Goal: Information Seeking & Learning: Learn about a topic

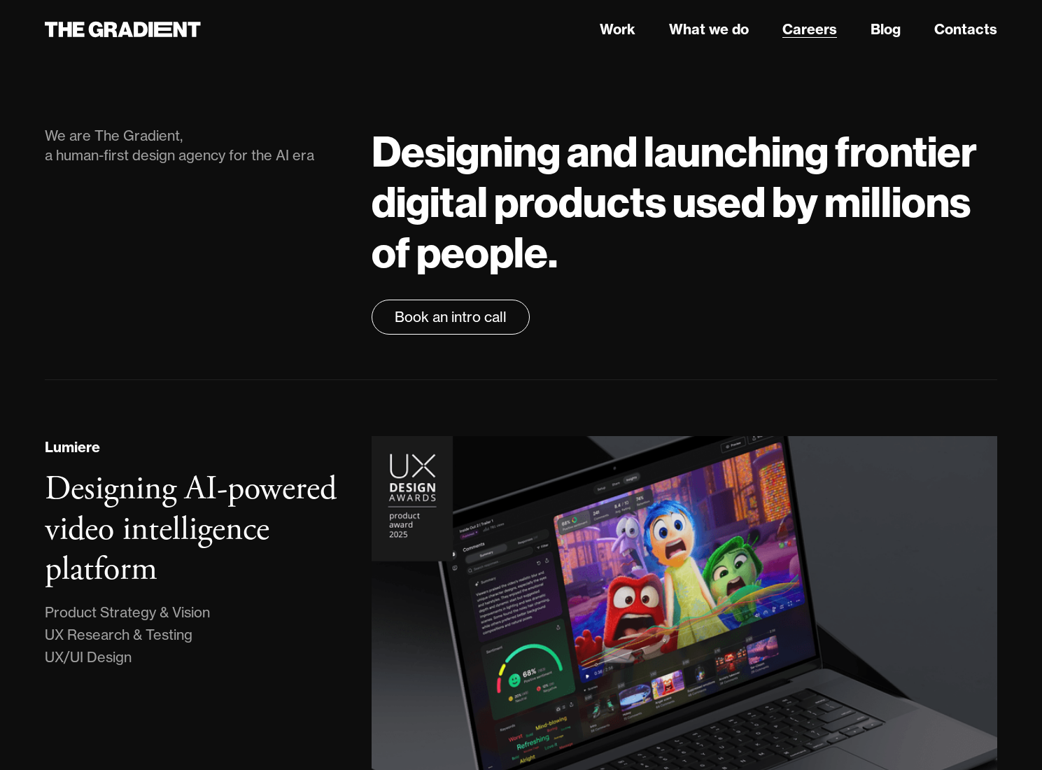
click at [829, 34] on link "Careers" at bounding box center [809, 29] width 55 height 21
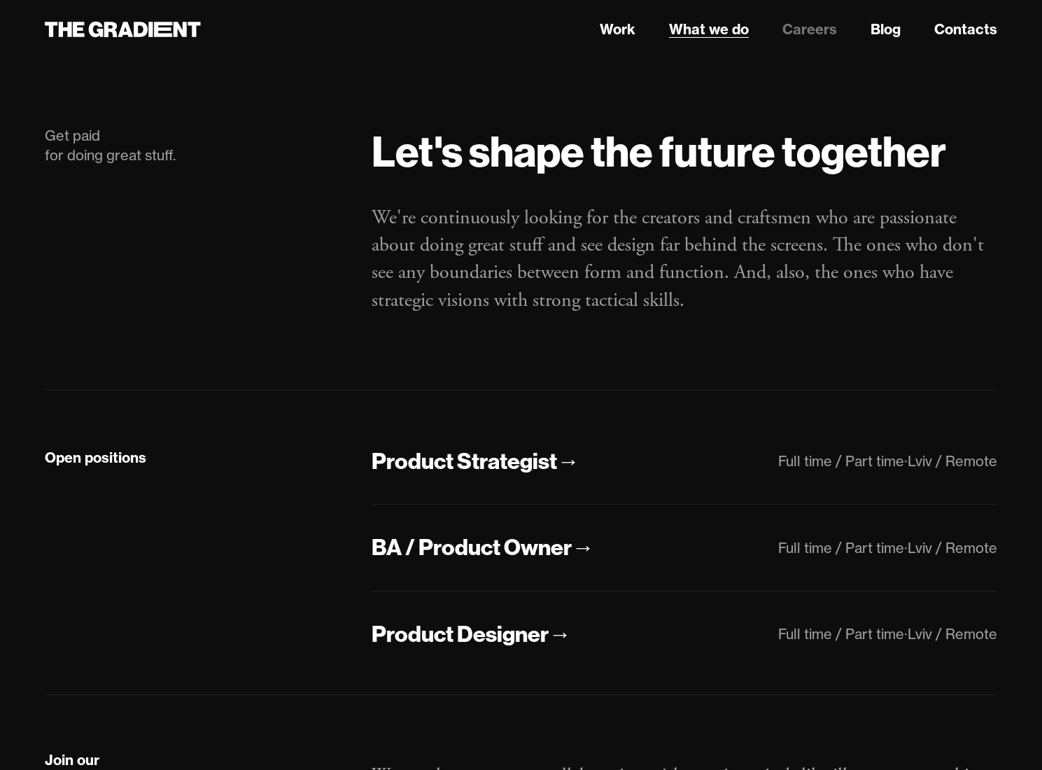
click at [694, 34] on link "What we do" at bounding box center [709, 29] width 80 height 21
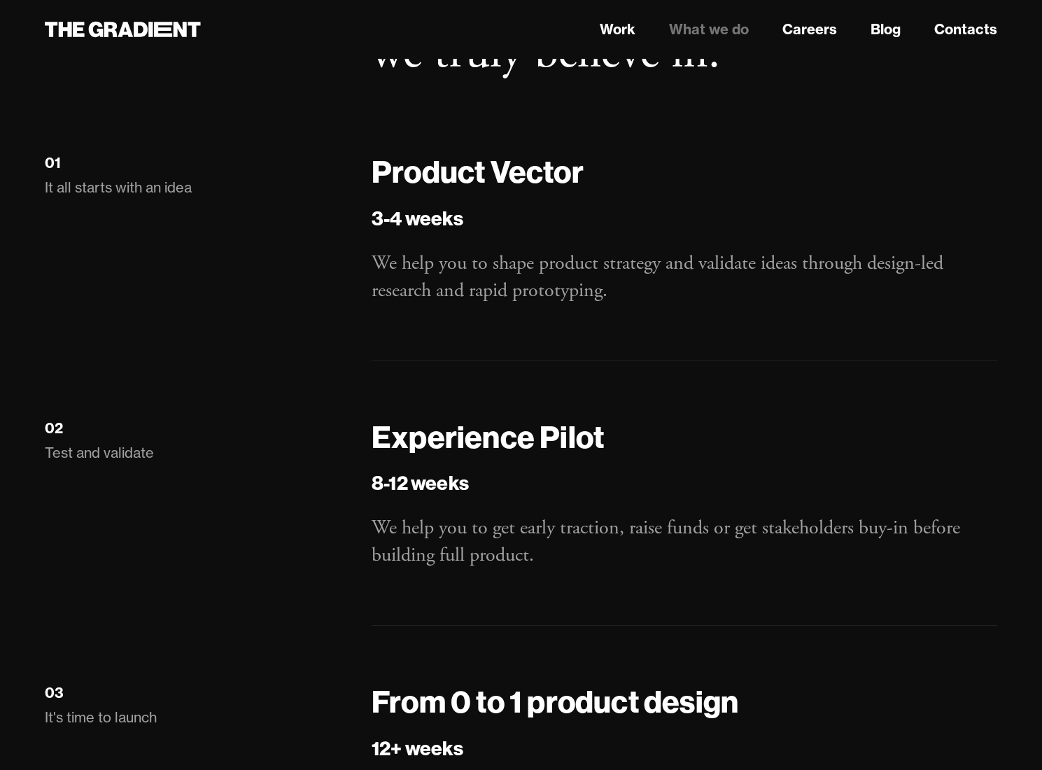
scroll to position [1719, 0]
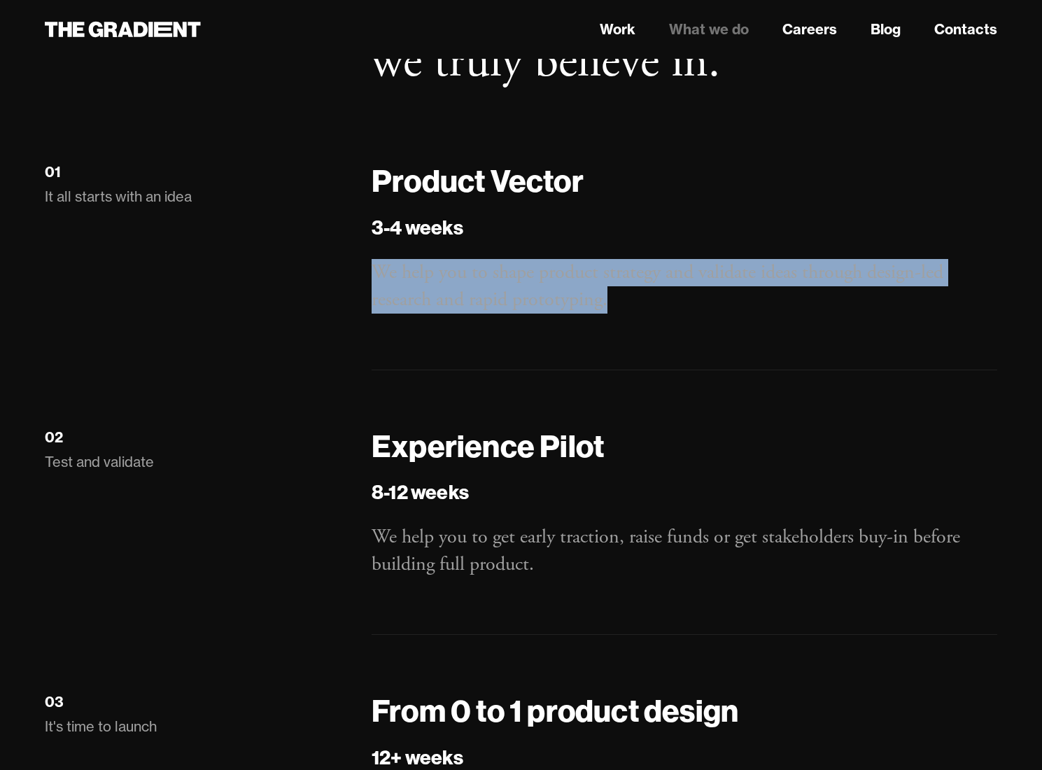
drag, startPoint x: 621, startPoint y: 304, endPoint x: 363, endPoint y: 265, distance: 260.4
click at [363, 265] on div "Product Vector 3-4 weeks We help you to shape product strategy and validate ide…" at bounding box center [685, 293] width 654 height 265
click at [407, 251] on div "Product Vector 3-4 weeks We help you to shape product strategy and validate ide…" at bounding box center [685, 265] width 626 height 209
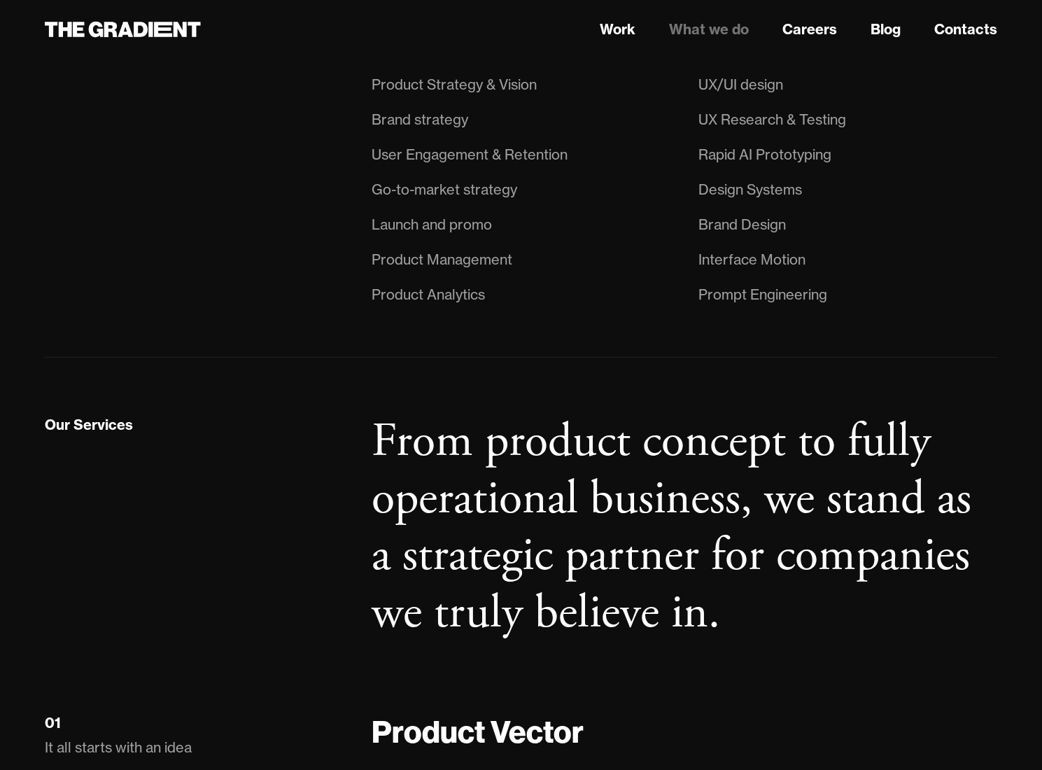
scroll to position [1096, 0]
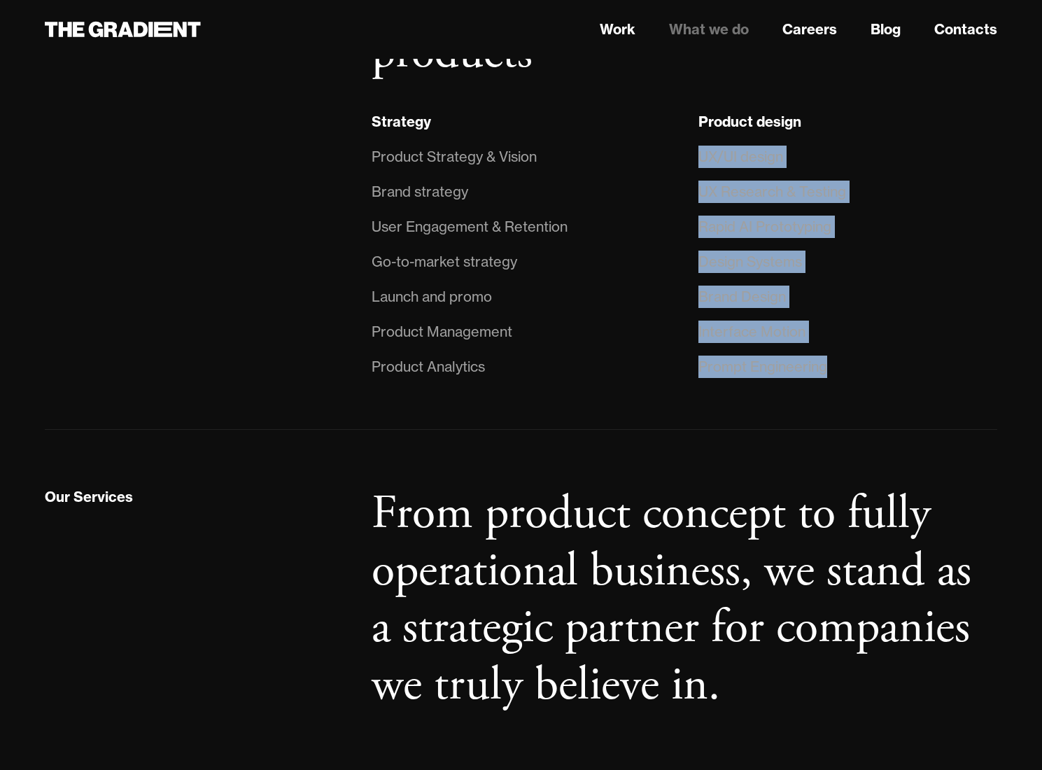
drag, startPoint x: 845, startPoint y: 370, endPoint x: 700, endPoint y: 146, distance: 266.7
click at [700, 146] on ul "UX/UI design UX Research & Testing Rapid AI Prototyping Design Systems Brand De…" at bounding box center [847, 261] width 299 height 245
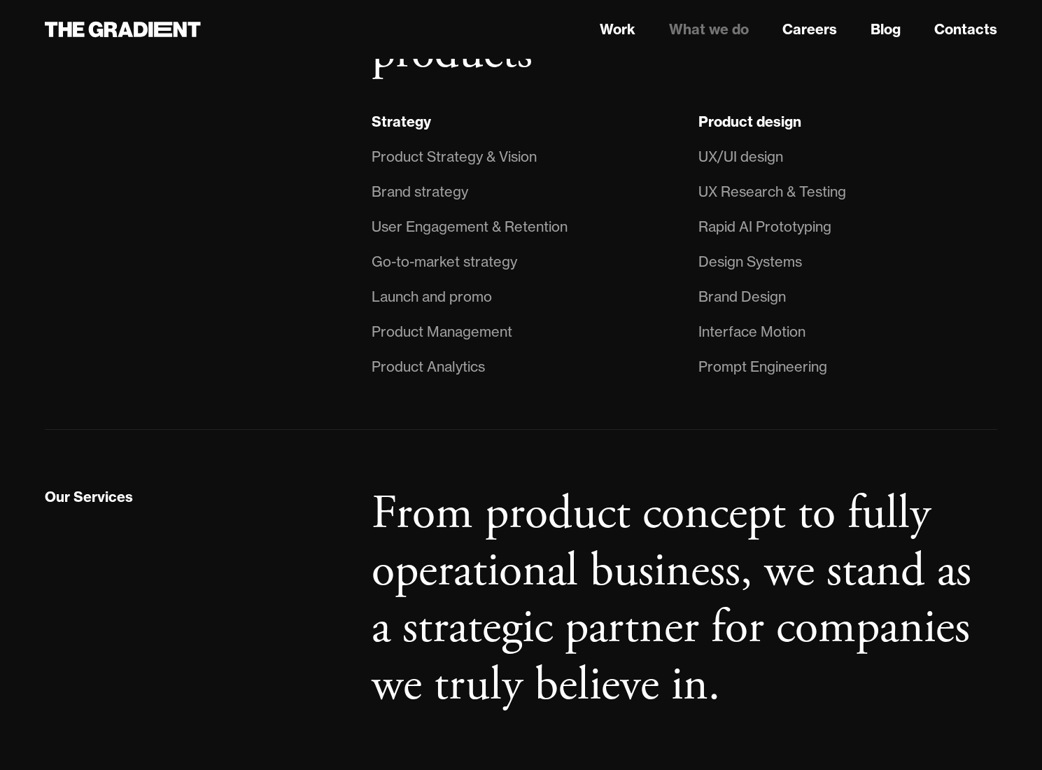
click at [703, 111] on div "Product design UX/UI design UX Research & Testing Rapid AI Prototyping Design S…" at bounding box center [847, 248] width 299 height 274
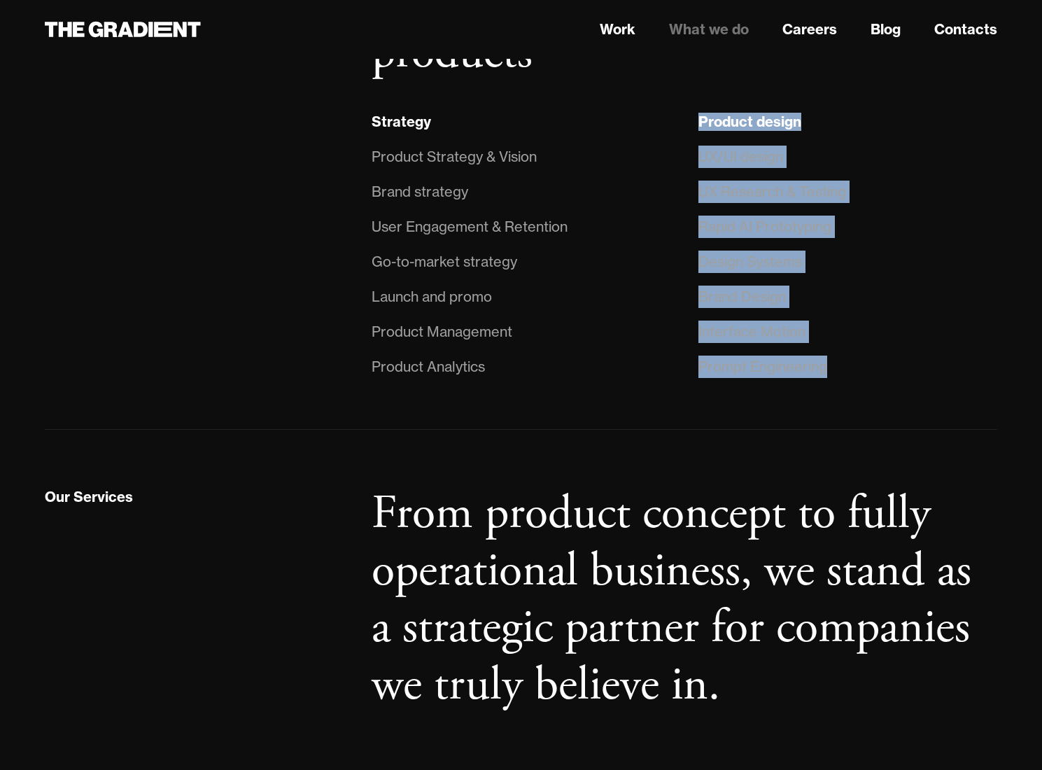
drag, startPoint x: 699, startPoint y: 120, endPoint x: 838, endPoint y: 365, distance: 281.4
click at [838, 365] on div "Product design UX/UI design UX Research & Testing Rapid AI Prototyping Design S…" at bounding box center [847, 248] width 299 height 274
click at [838, 368] on li "Prompt Engineering" at bounding box center [847, 366] width 299 height 35
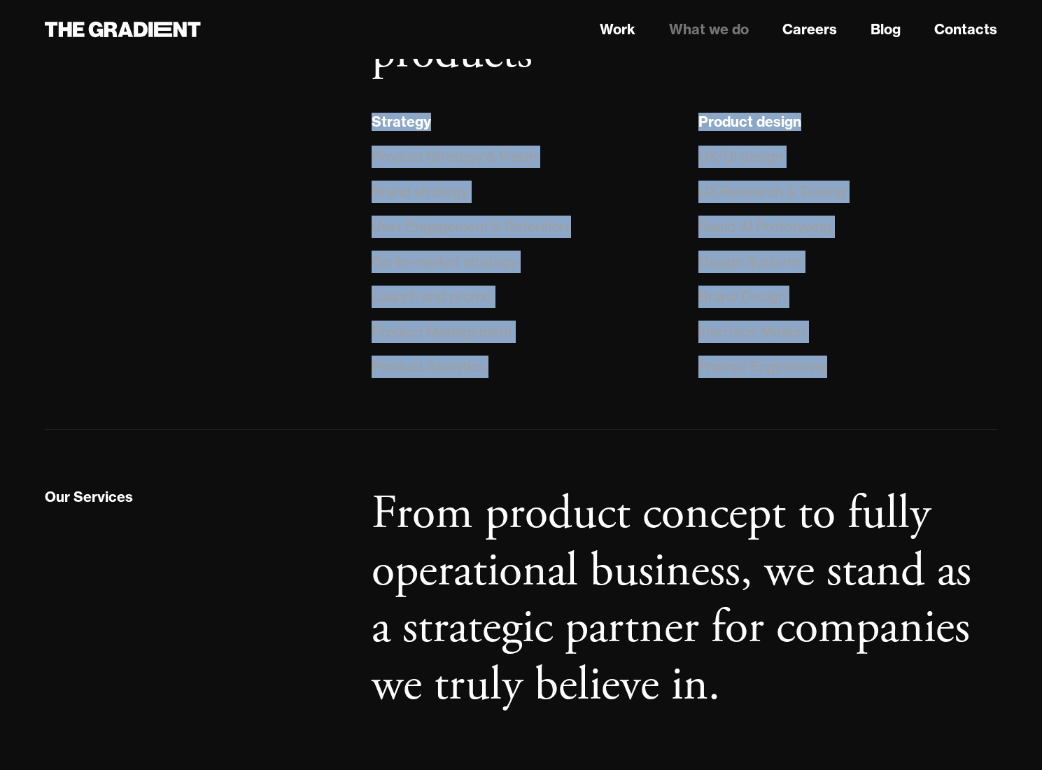
drag, startPoint x: 841, startPoint y: 373, endPoint x: 375, endPoint y: 116, distance: 531.6
click at [375, 116] on div "Strategy Product Strategy & Vision Brand strategy User Engagement & Retention G…" at bounding box center [685, 248] width 654 height 274
click at [374, 119] on div "Strategy" at bounding box center [401, 122] width 59 height 18
drag, startPoint x: 372, startPoint y: 120, endPoint x: 796, endPoint y: 386, distance: 500.4
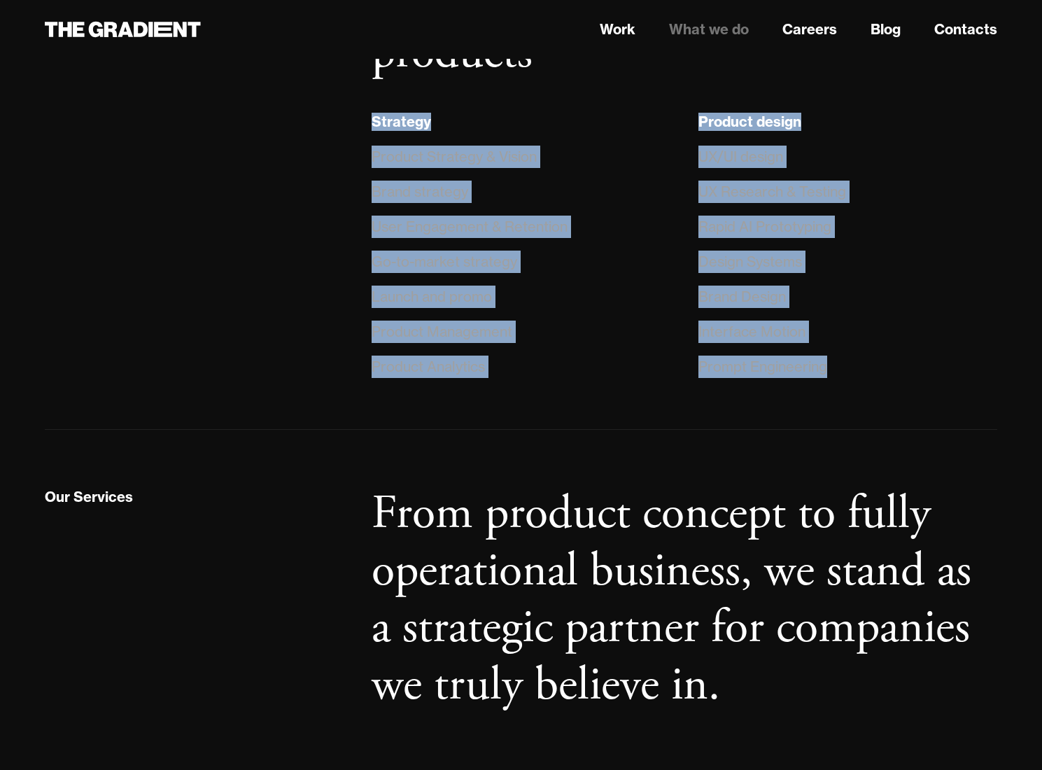
drag, startPoint x: 837, startPoint y: 371, endPoint x: 369, endPoint y: 115, distance: 533.3
click at [369, 115] on div "Strategy Product Strategy & Vision Brand strategy User Engagement & Retention G…" at bounding box center [685, 248] width 654 height 274
click at [668, 162] on li "Product Strategy & Vision" at bounding box center [521, 156] width 299 height 35
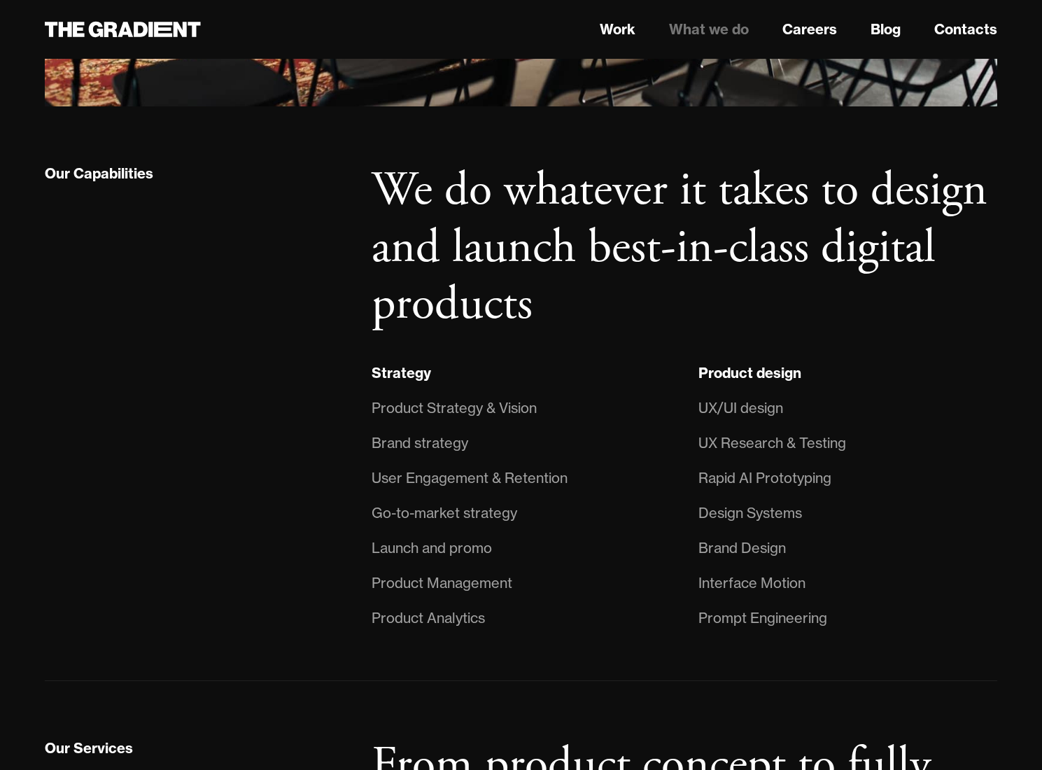
scroll to position [917, 0]
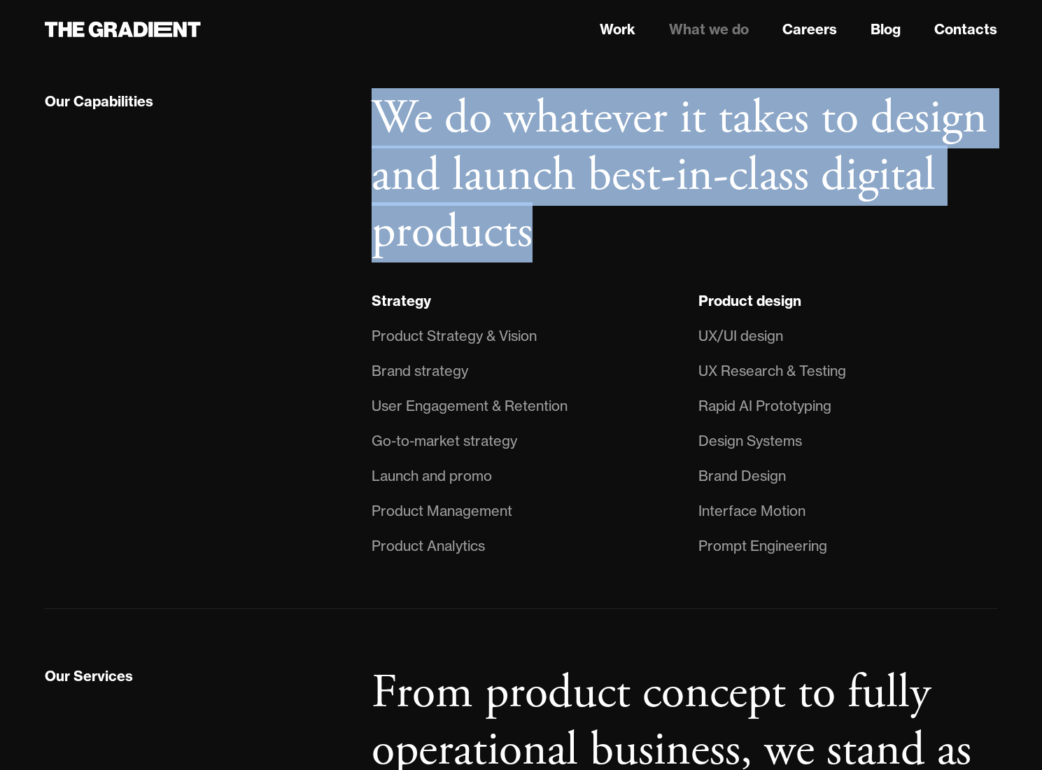
drag, startPoint x: 377, startPoint y: 114, endPoint x: 528, endPoint y: 258, distance: 208.4
click at [528, 258] on h2 "We do whatever it takes to design and launch best-in-class digital products" at bounding box center [685, 175] width 626 height 171
click at [549, 251] on h2 "We do whatever it takes to design and launch best-in-class digital products" at bounding box center [685, 175] width 626 height 171
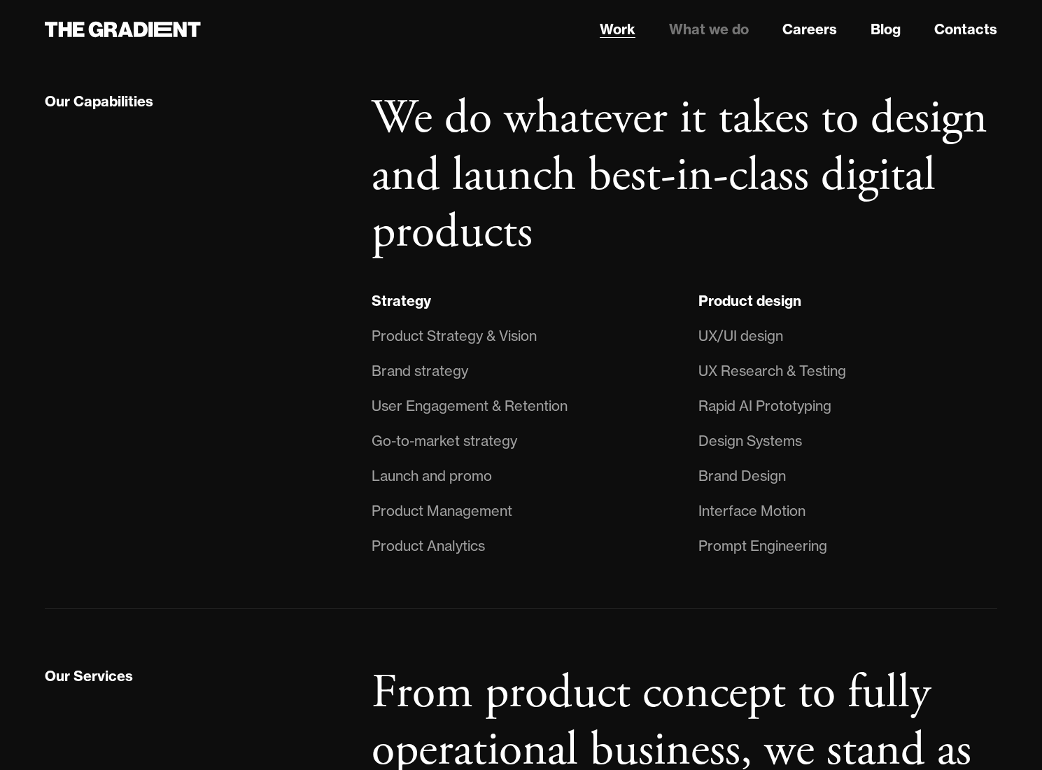
click at [619, 27] on link "Work" at bounding box center [618, 29] width 36 height 21
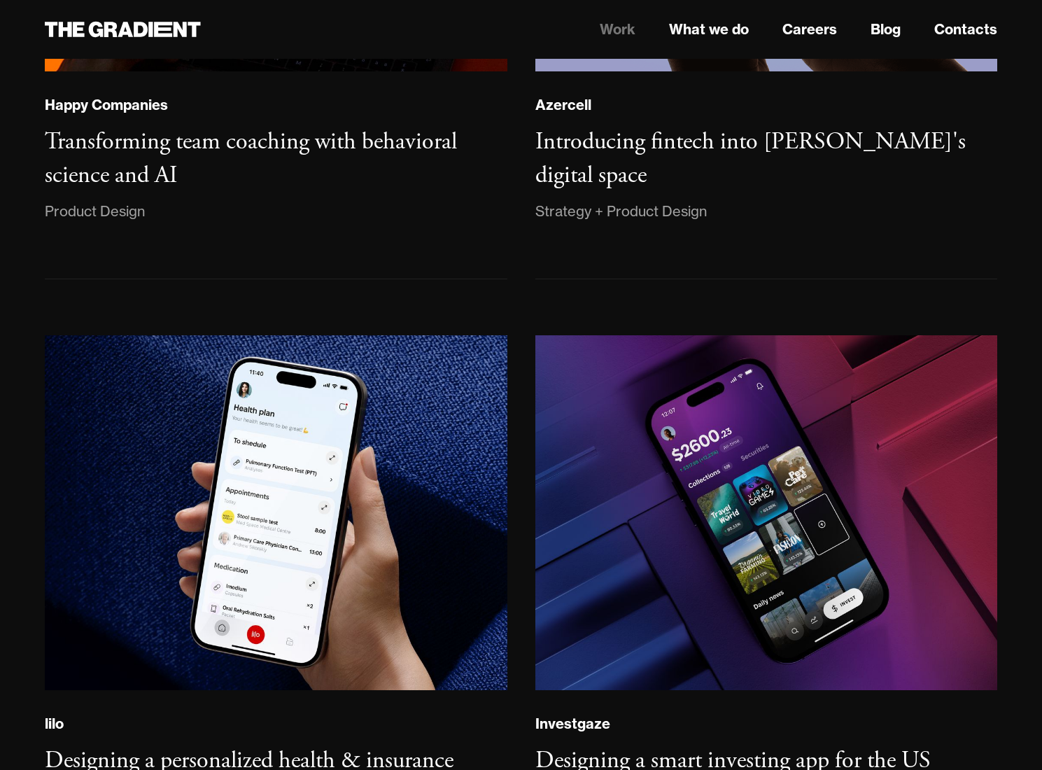
scroll to position [1386, 0]
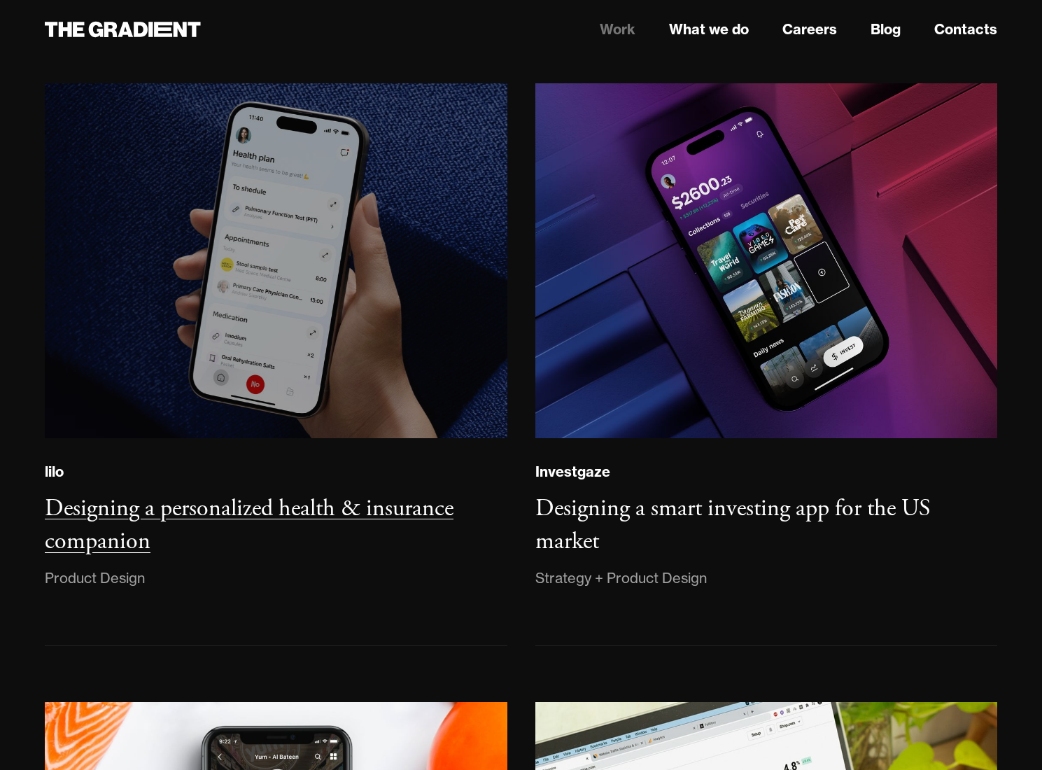
click at [396, 317] on img at bounding box center [276, 261] width 472 height 362
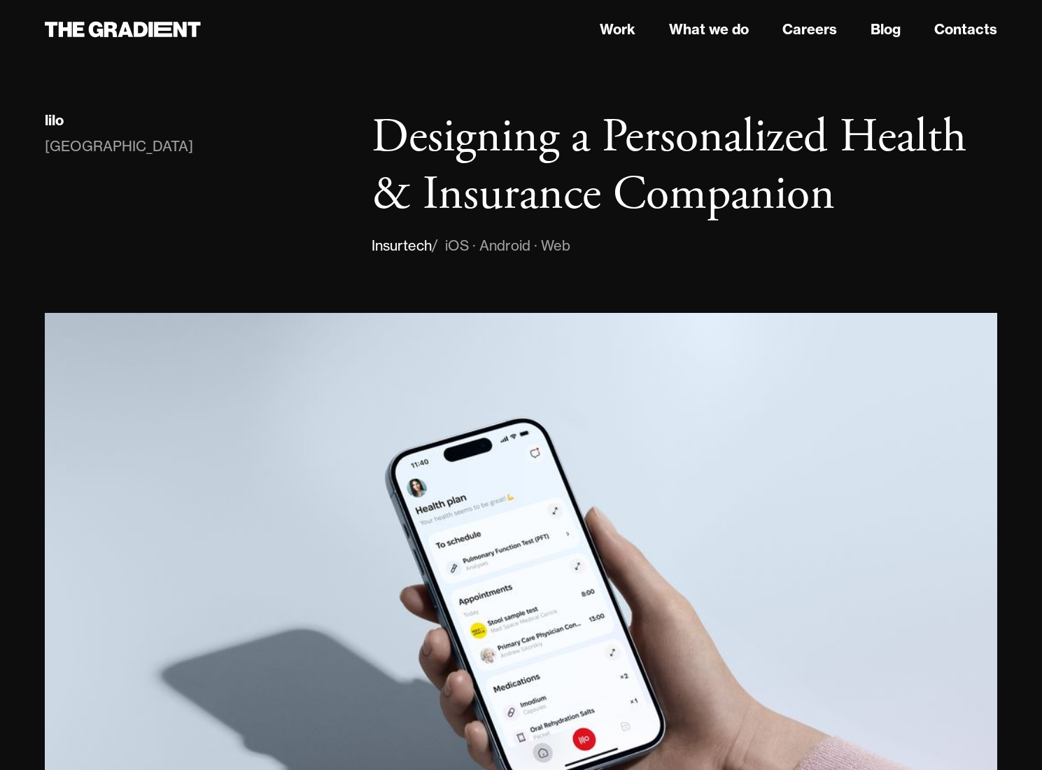
scroll to position [449, 0]
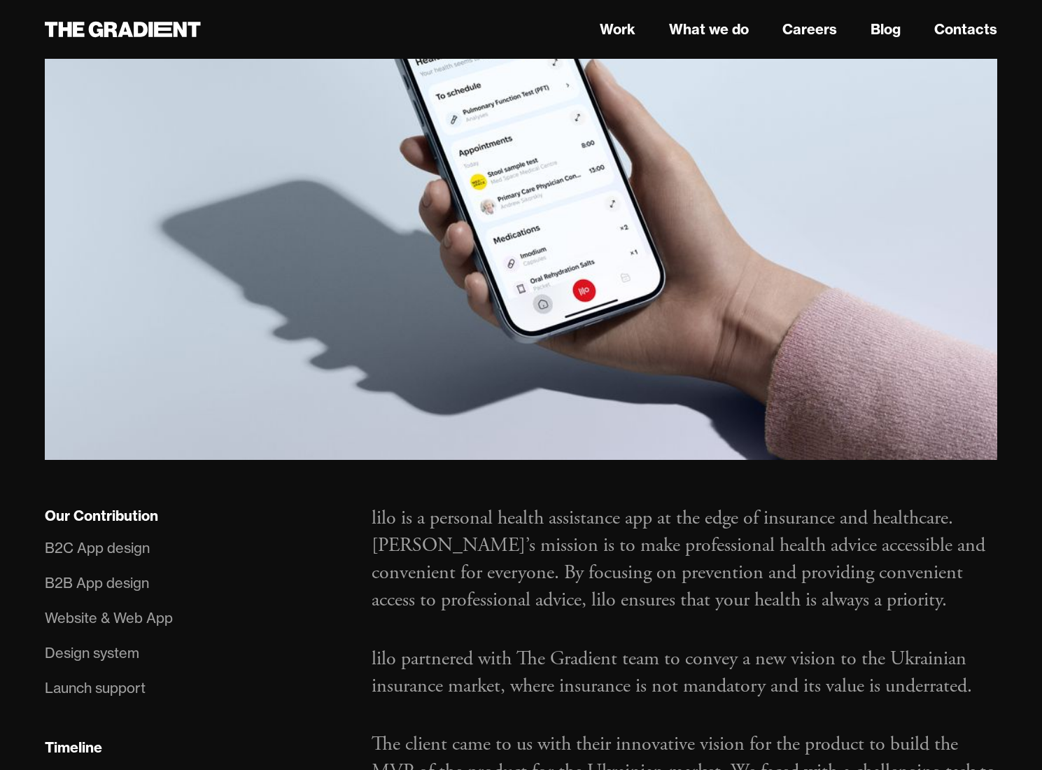
click at [90, 589] on div "B2B App design" at bounding box center [97, 583] width 104 height 22
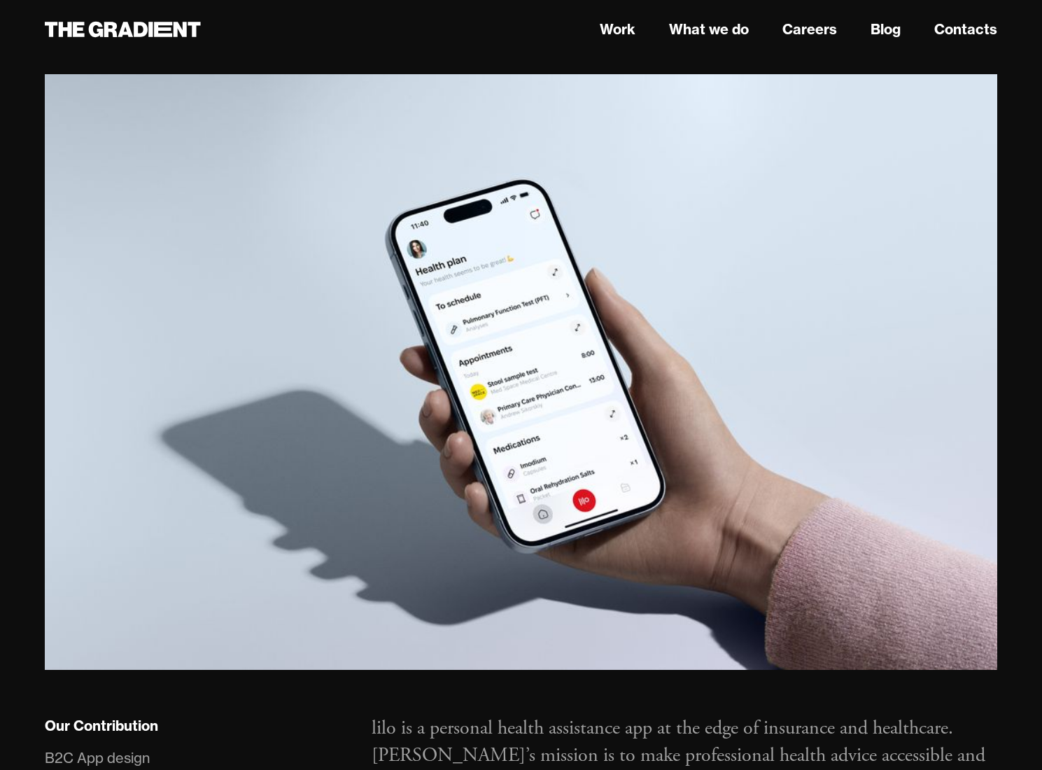
scroll to position [0, 0]
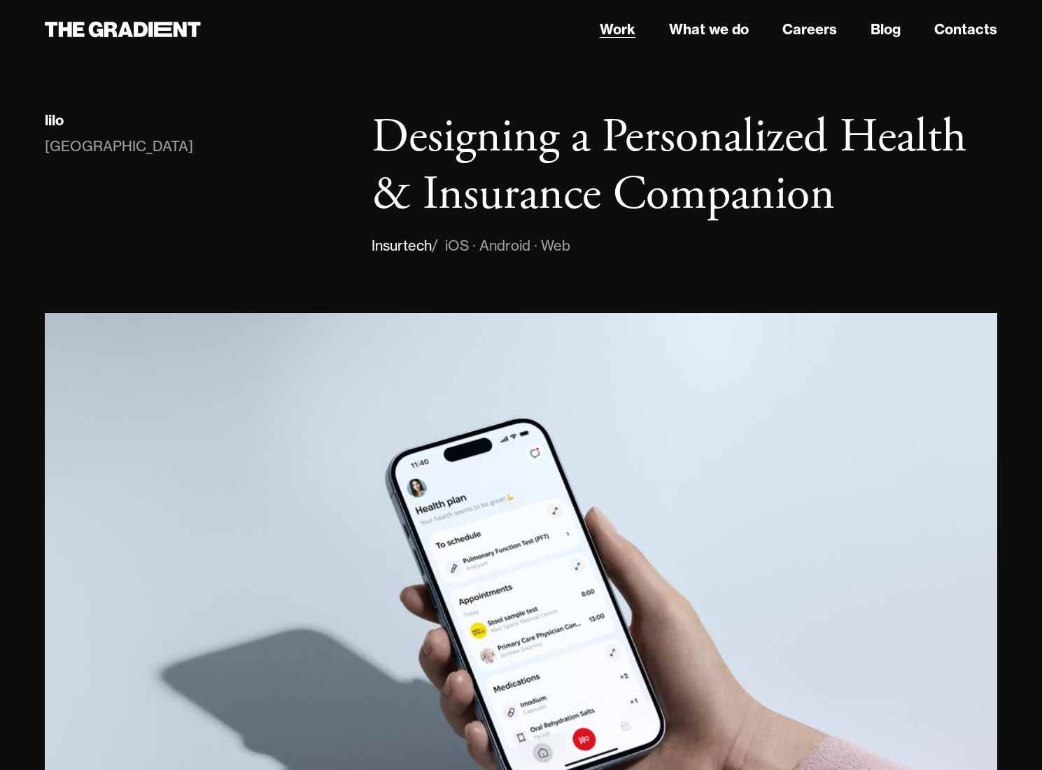
click at [612, 23] on link "Work" at bounding box center [618, 29] width 36 height 21
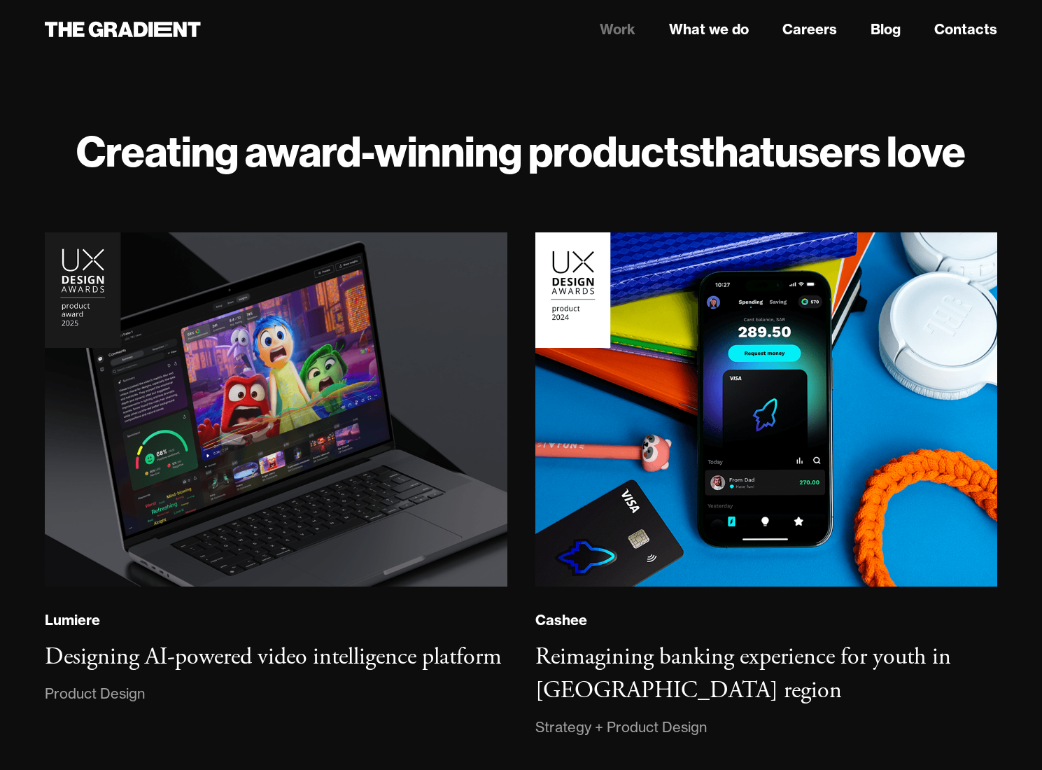
click at [515, 150] on h1 "Creating award-winning products that users love" at bounding box center [521, 151] width 952 height 50
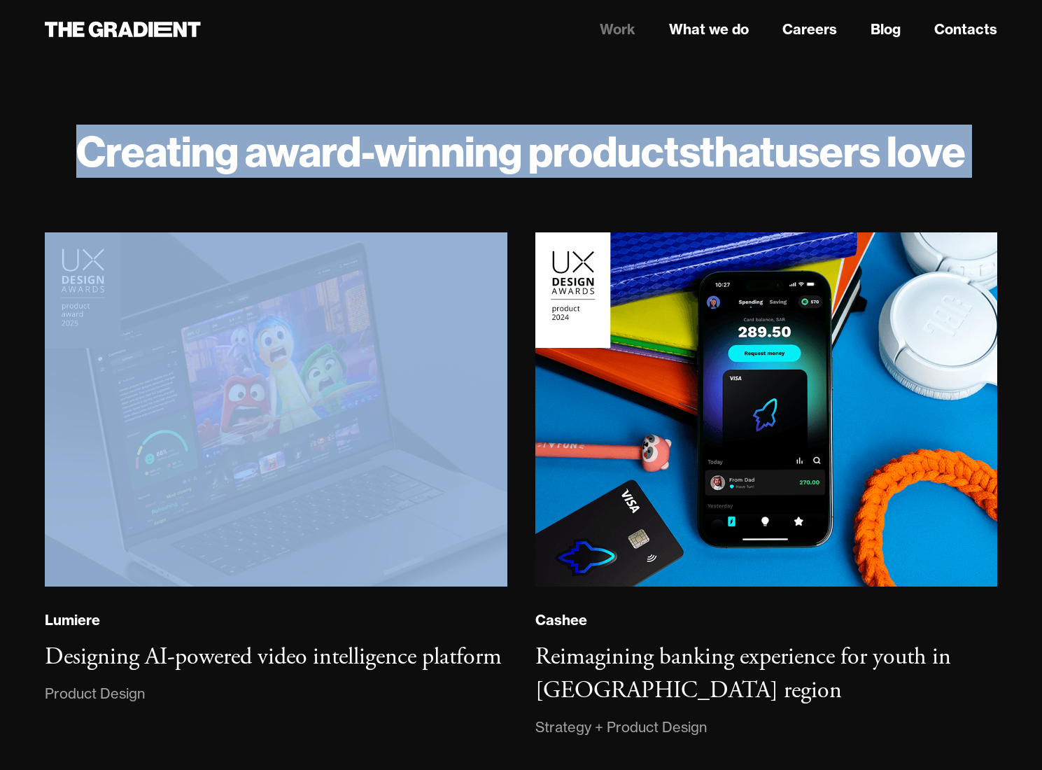
click at [515, 150] on h1 "Creating award-winning products that users love" at bounding box center [521, 151] width 952 height 50
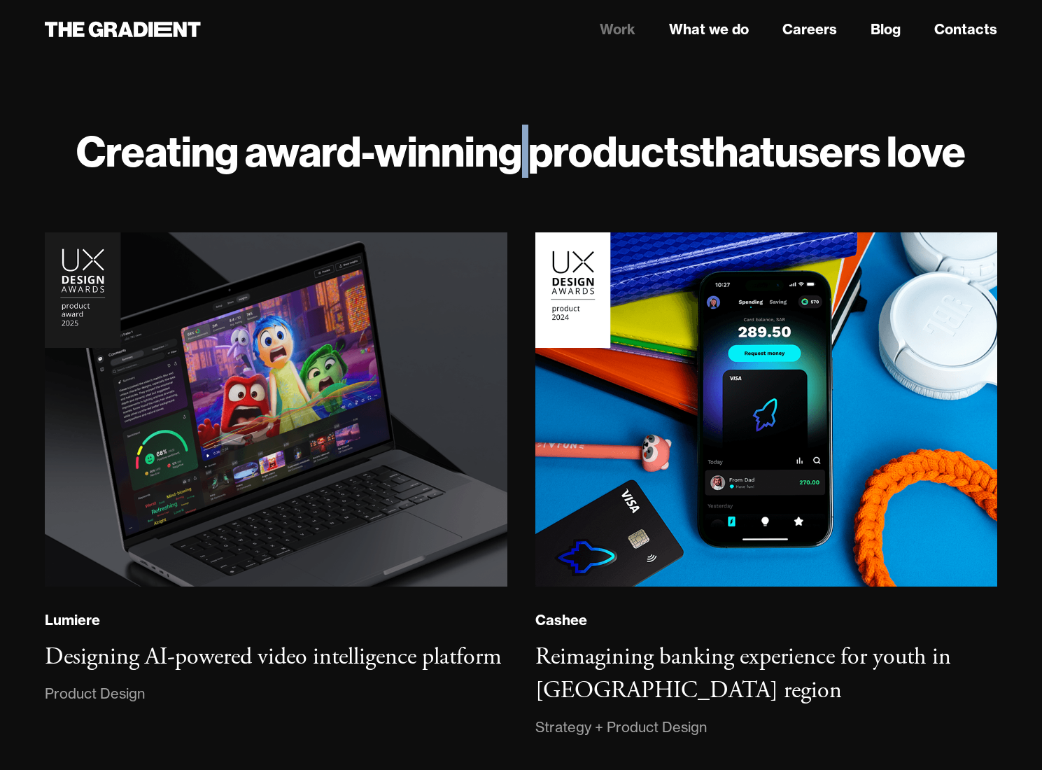
click at [515, 150] on h1 "Creating award-winning products that users love" at bounding box center [521, 151] width 952 height 50
click at [486, 153] on h1 "Creating award-winning products that users love" at bounding box center [521, 151] width 952 height 50
click at [591, 153] on h1 "Creating award-winning products that users love" at bounding box center [521, 151] width 952 height 50
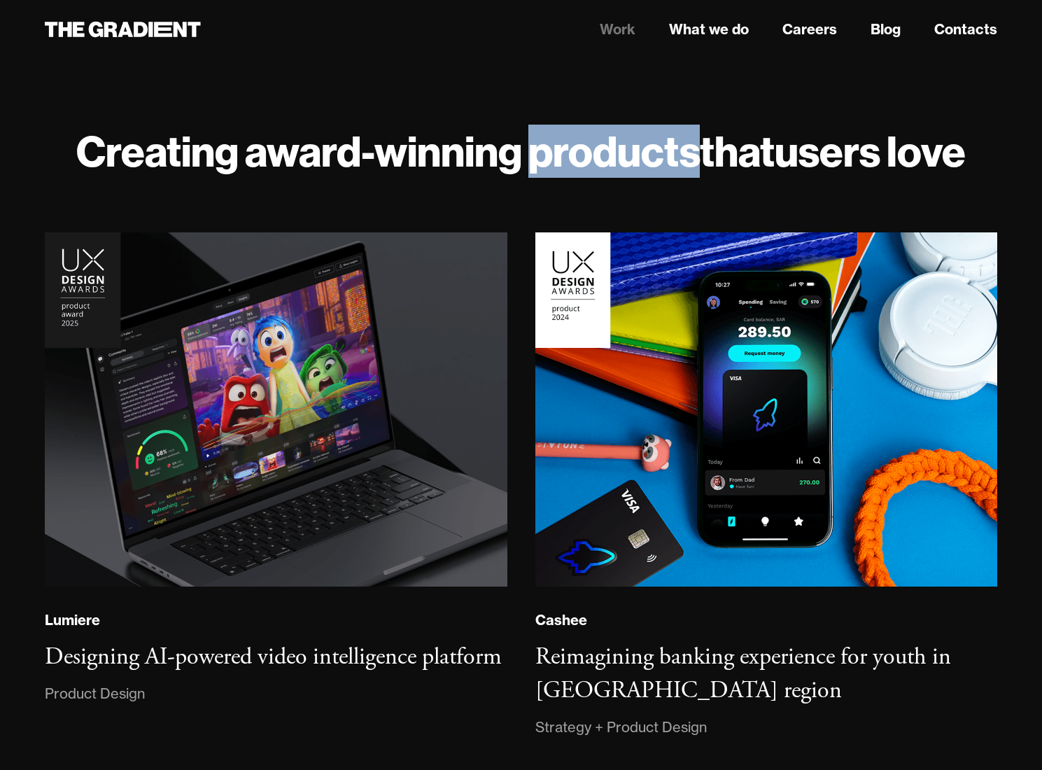
click at [591, 153] on h1 "Creating award-winning products that users love" at bounding box center [521, 151] width 952 height 50
click at [517, 157] on h1 "Creating award-winning products that users love" at bounding box center [521, 151] width 952 height 50
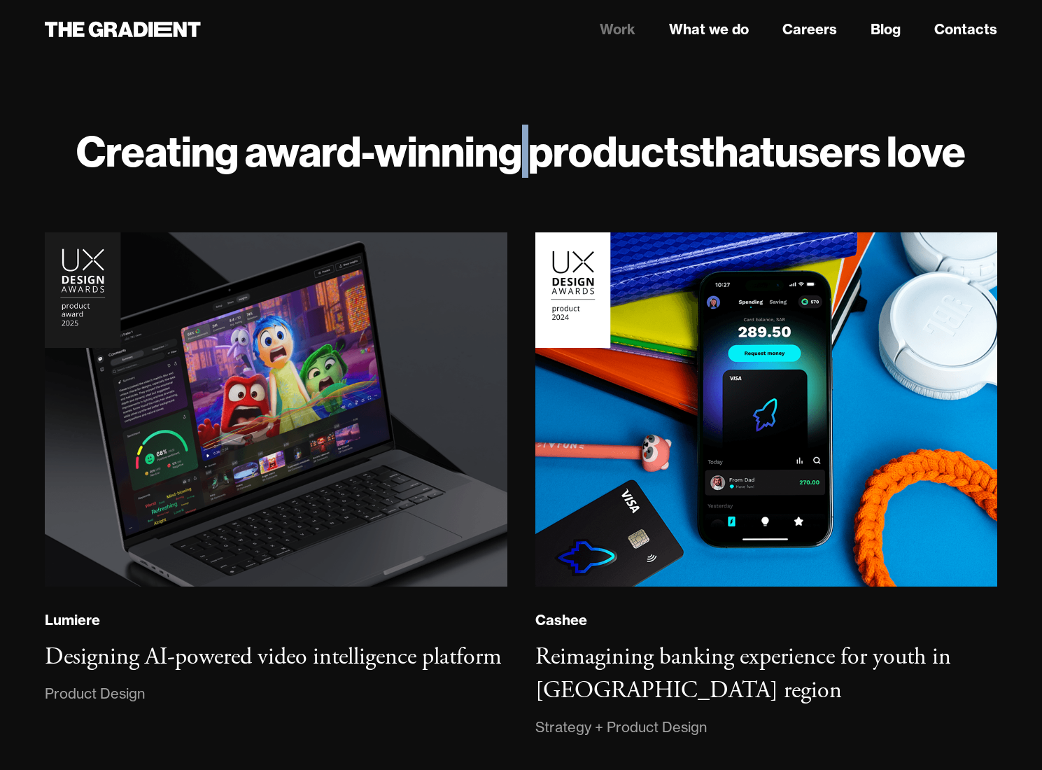
click at [517, 157] on h1 "Creating award-winning products that users love" at bounding box center [521, 151] width 952 height 50
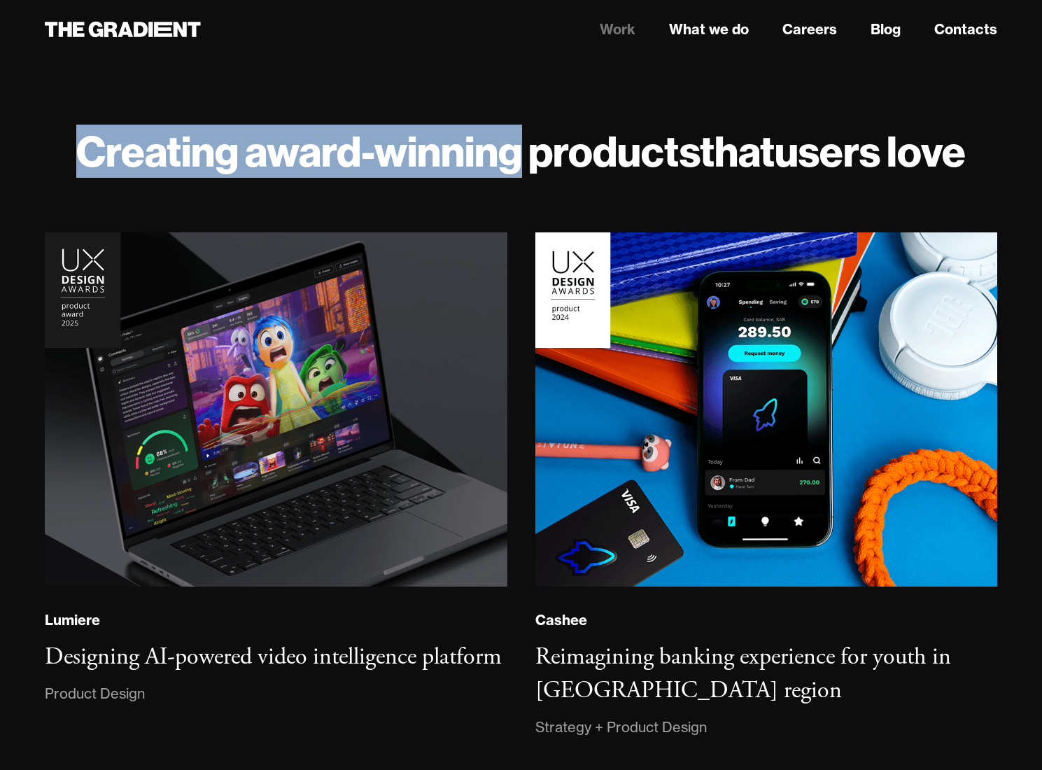
drag, startPoint x: 76, startPoint y: 148, endPoint x: 509, endPoint y: 148, distance: 433.9
click at [509, 148] on h1 "Creating award-winning products that users love" at bounding box center [521, 151] width 952 height 50
drag, startPoint x: 523, startPoint y: 149, endPoint x: 976, endPoint y: 154, distance: 452.8
click at [976, 154] on h1 "Creating award-winning products that users love" at bounding box center [521, 151] width 952 height 50
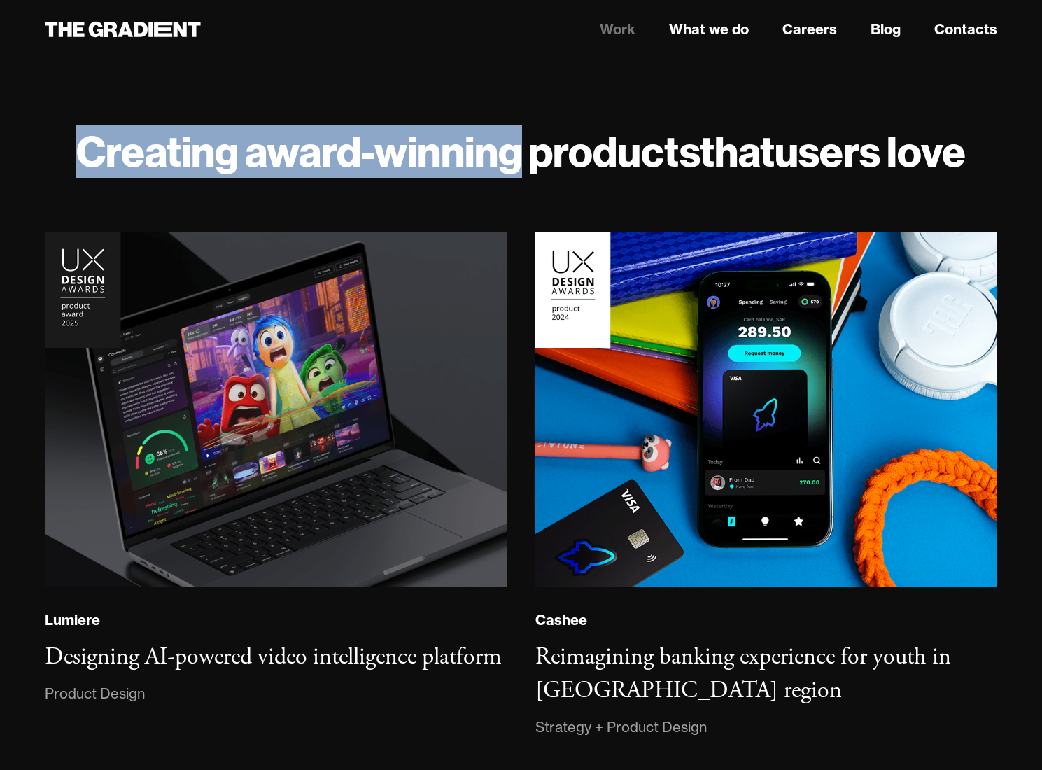
drag, startPoint x: 984, startPoint y: 155, endPoint x: 517, endPoint y: 144, distance: 466.9
click at [517, 144] on h1 "Creating award-winning products that users love" at bounding box center [521, 151] width 952 height 50
click at [512, 148] on h1 "Creating award-winning products that users love" at bounding box center [521, 151] width 952 height 50
drag, startPoint x: 518, startPoint y: 151, endPoint x: 38, endPoint y: 160, distance: 479.5
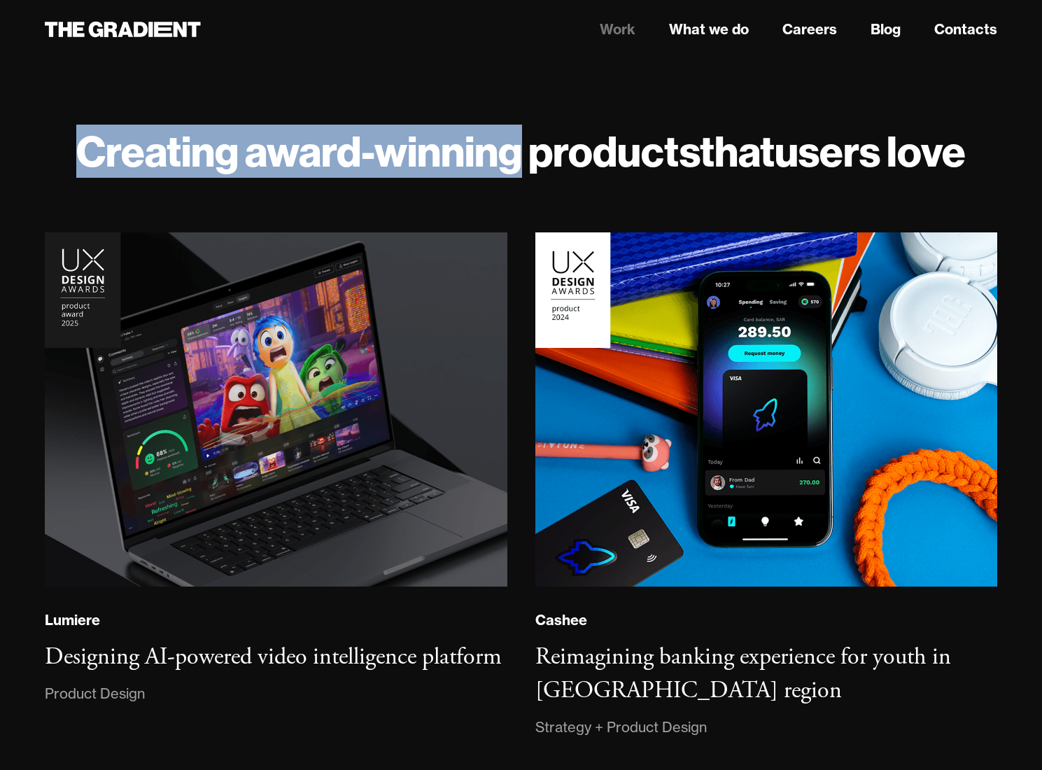
drag, startPoint x: 561, startPoint y: 152, endPoint x: 973, endPoint y: 155, distance: 412.2
click at [973, 155] on h1 "Creating award-winning products that users love" at bounding box center [521, 151] width 952 height 50
drag, startPoint x: 516, startPoint y: 158, endPoint x: 66, endPoint y: 154, distance: 450.0
click at [66, 154] on h1 "Creating award-winning products that users love" at bounding box center [521, 151] width 952 height 50
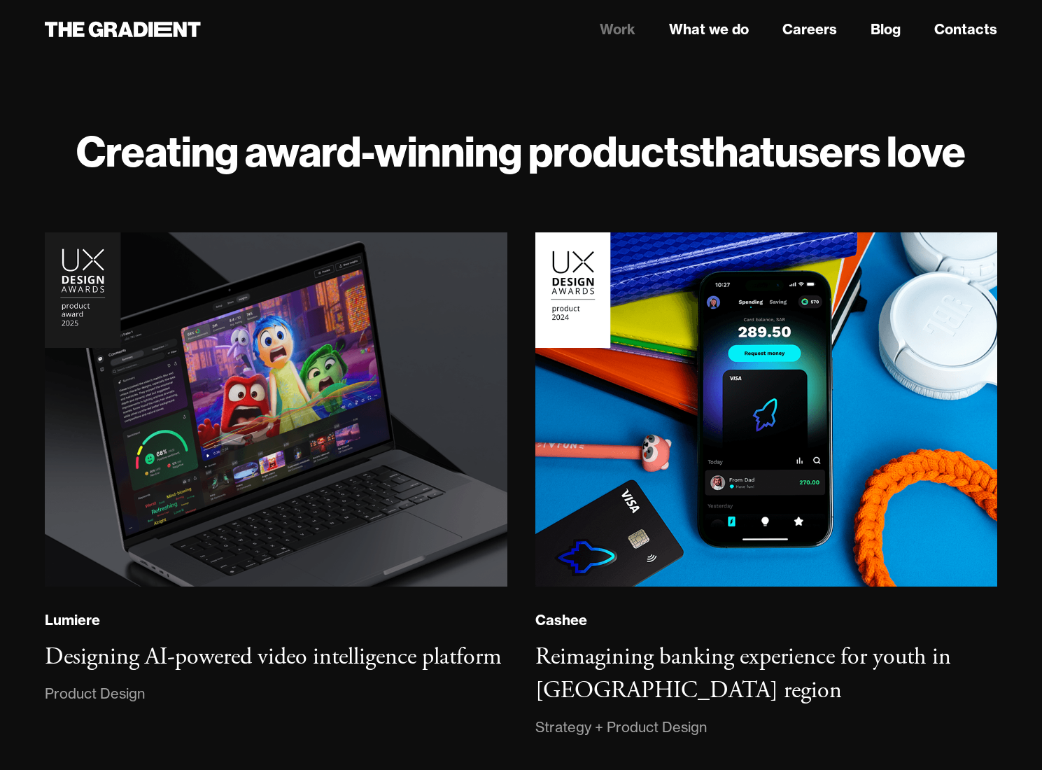
click at [650, 172] on h1 "Creating award-winning products that users love" at bounding box center [521, 151] width 952 height 50
click at [515, 133] on h1 "Creating award-winning products that users love" at bounding box center [521, 151] width 952 height 50
click at [436, 155] on h1 "Creating award-winning products that users love" at bounding box center [521, 151] width 952 height 50
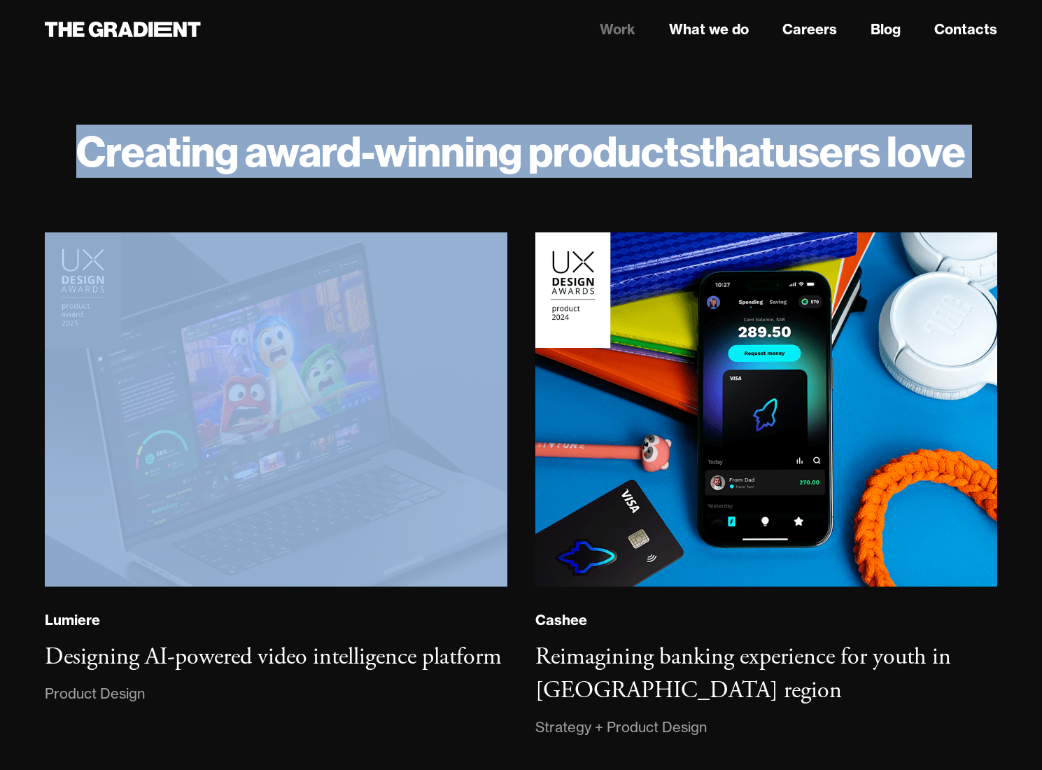
click at [436, 155] on h1 "Creating award-winning products that users love" at bounding box center [521, 151] width 952 height 50
click at [468, 154] on h1 "Creating award-winning products that users love" at bounding box center [521, 151] width 952 height 50
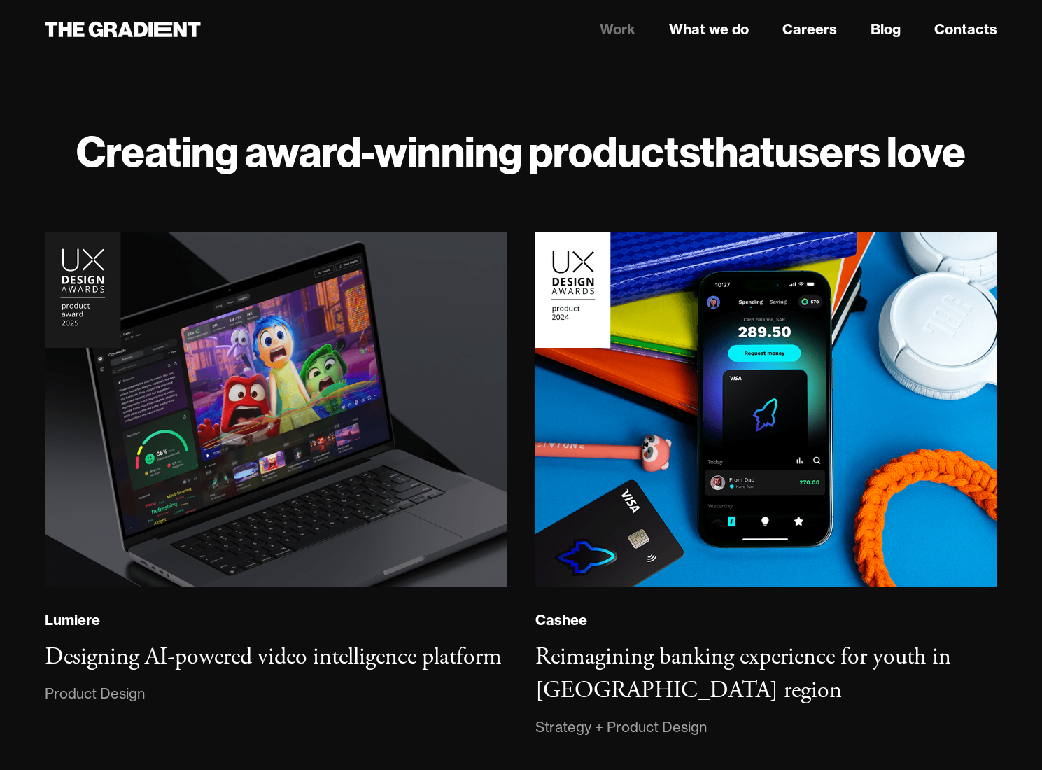
click at [496, 151] on h1 "Creating award-winning products that users love" at bounding box center [521, 151] width 952 height 50
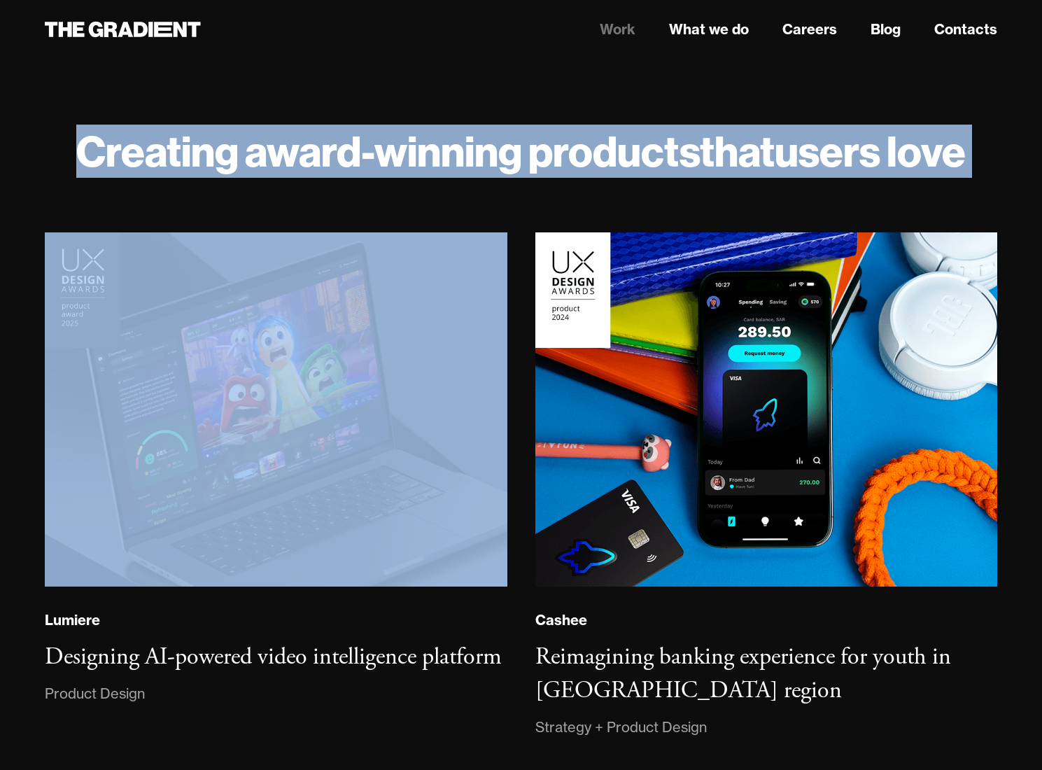
click at [496, 151] on h1 "Creating award-winning products that users love" at bounding box center [521, 151] width 952 height 50
click at [495, 151] on h1 "Creating award-winning products that users love" at bounding box center [521, 151] width 952 height 50
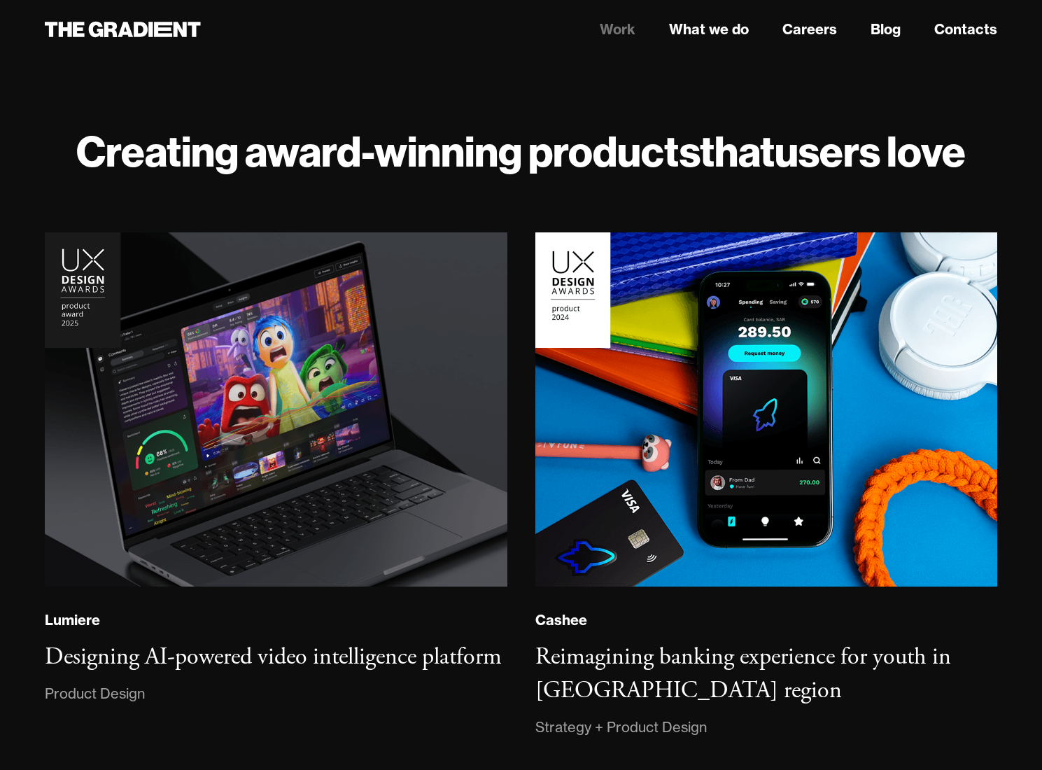
click at [620, 29] on link "Work" at bounding box center [618, 29] width 36 height 21
click at [697, 22] on link "What we do" at bounding box center [709, 29] width 80 height 21
